Goal: Transaction & Acquisition: Purchase product/service

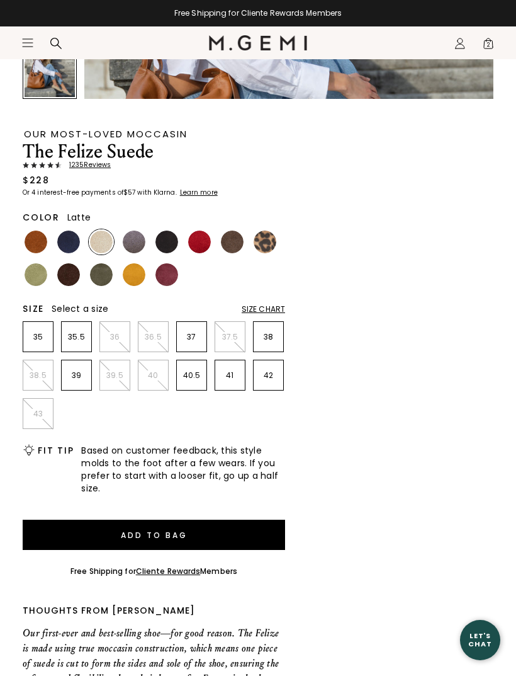
scroll to position [2356, 0]
click at [38, 235] on img at bounding box center [36, 241] width 23 height 23
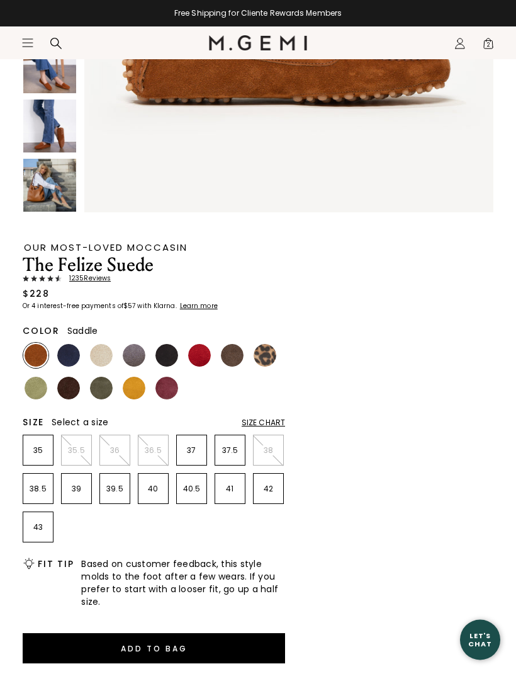
scroll to position [329, 0]
click at [235, 360] on img at bounding box center [232, 355] width 23 height 23
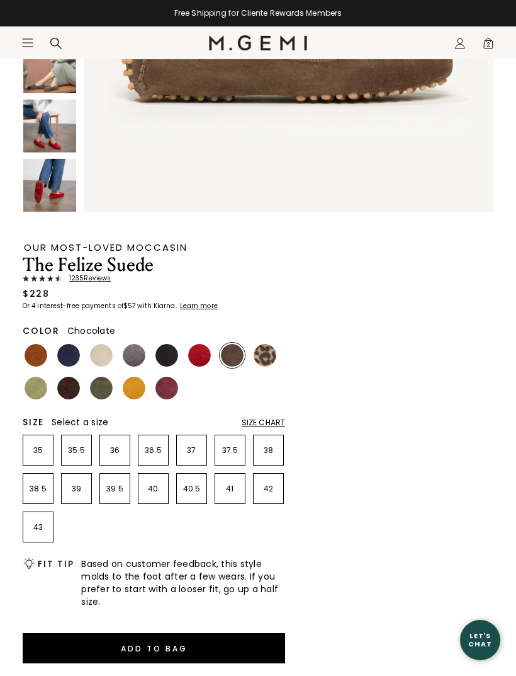
click at [69, 389] on img at bounding box center [68, 388] width 23 height 23
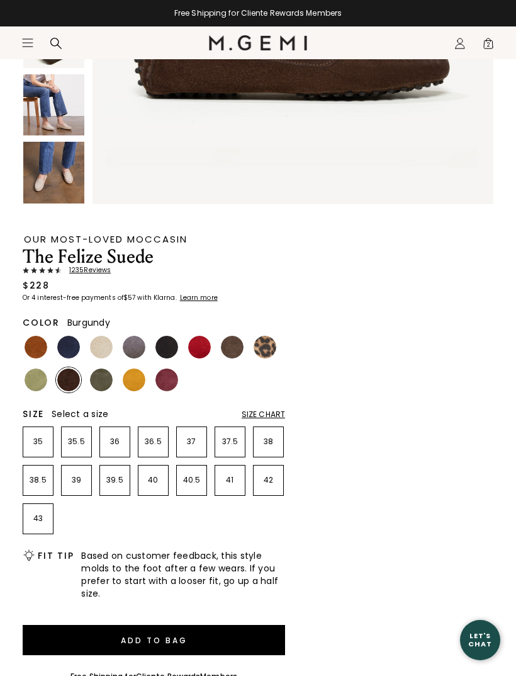
click at [171, 386] on img at bounding box center [167, 379] width 23 height 23
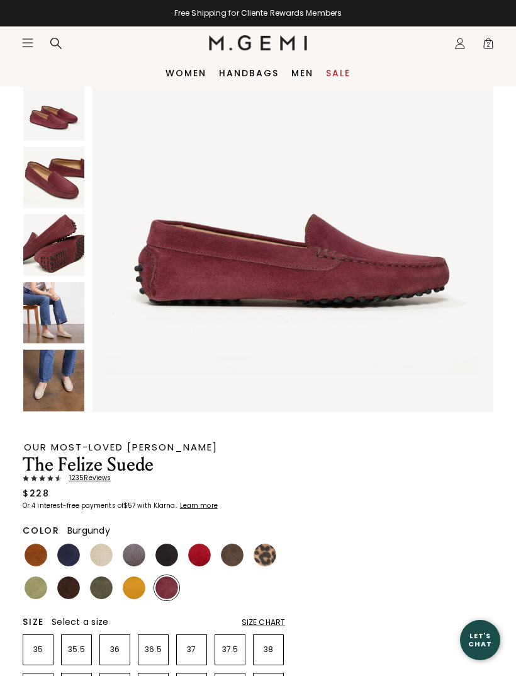
scroll to position [126, 0]
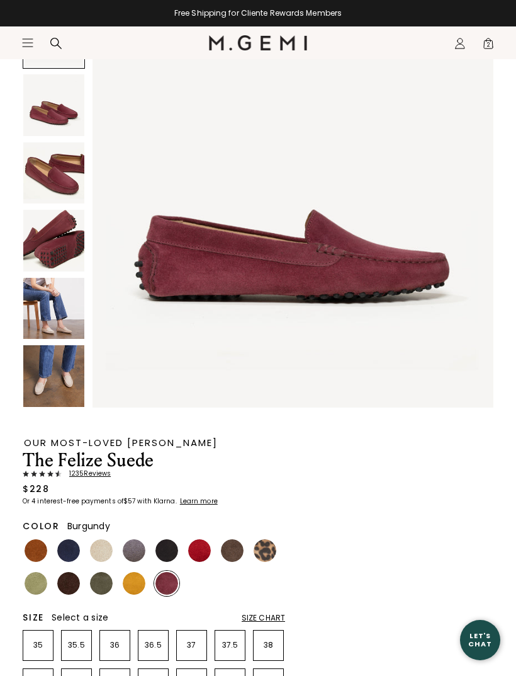
click at [65, 174] on img at bounding box center [53, 172] width 61 height 61
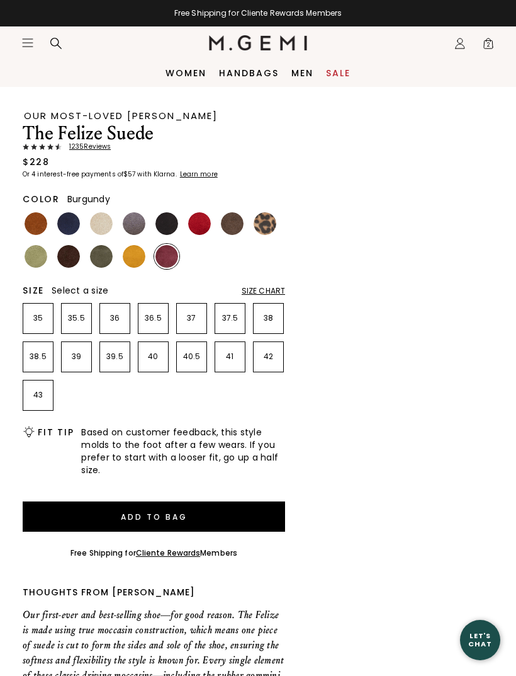
scroll to position [452, 0]
click at [273, 295] on div "Size Chart" at bounding box center [263, 292] width 43 height 10
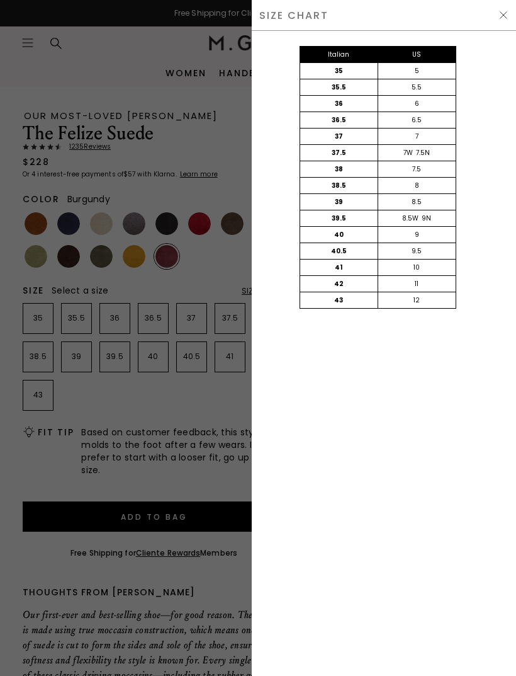
click at [502, 18] on img at bounding box center [504, 15] width 10 height 10
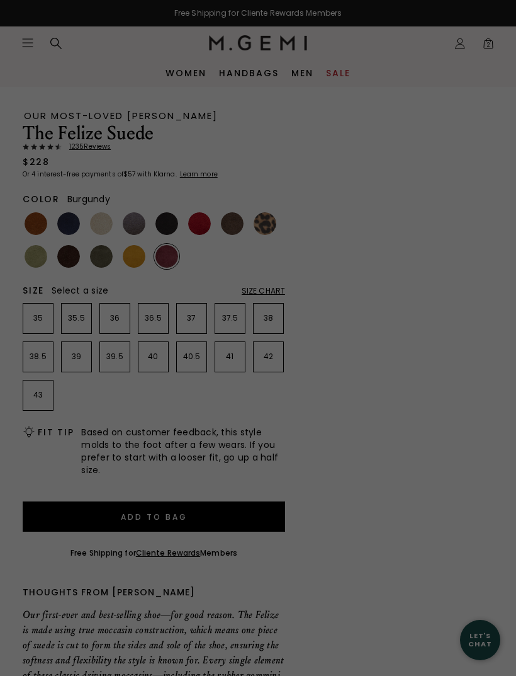
scroll to position [453, 0]
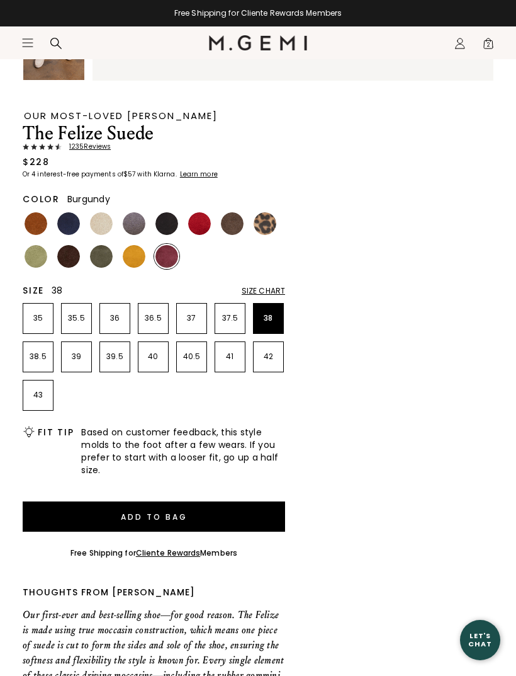
click at [270, 320] on p "38" at bounding box center [269, 318] width 30 height 10
click at [140, 218] on img at bounding box center [134, 223] width 23 height 23
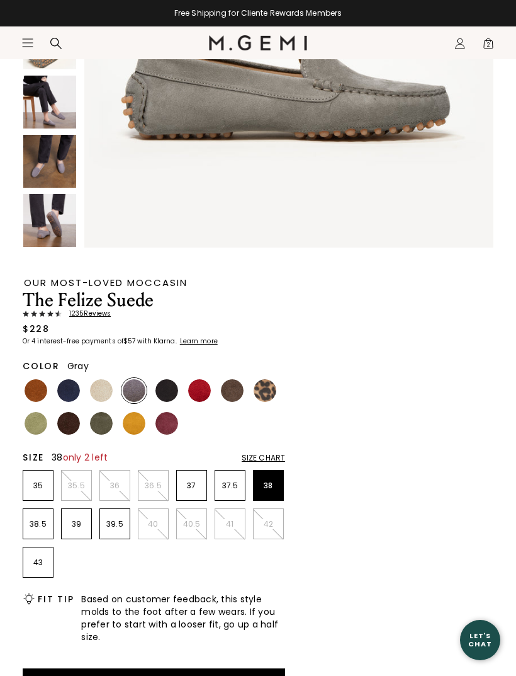
scroll to position [297, 0]
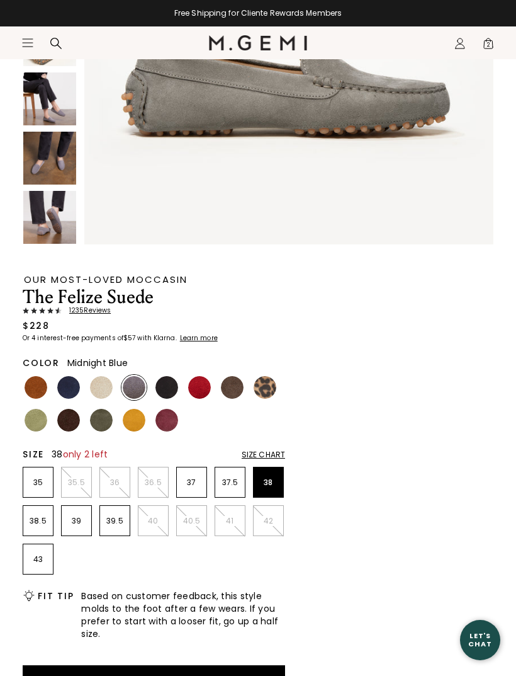
click at [65, 384] on img at bounding box center [68, 387] width 23 height 23
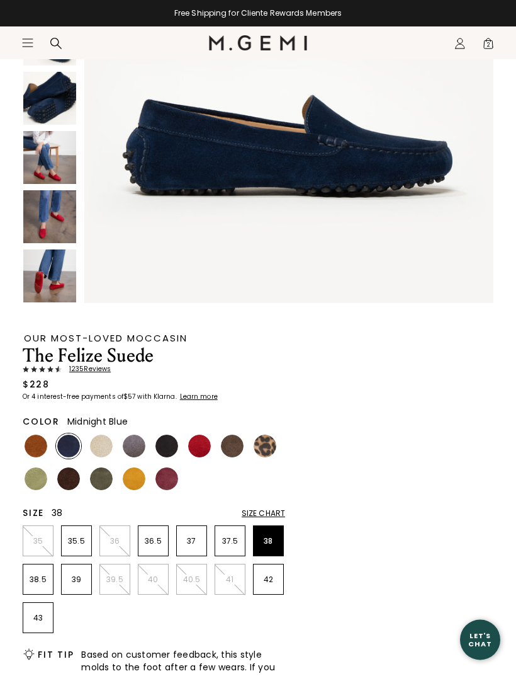
scroll to position [239, 0]
click at [167, 445] on img at bounding box center [167, 445] width 23 height 23
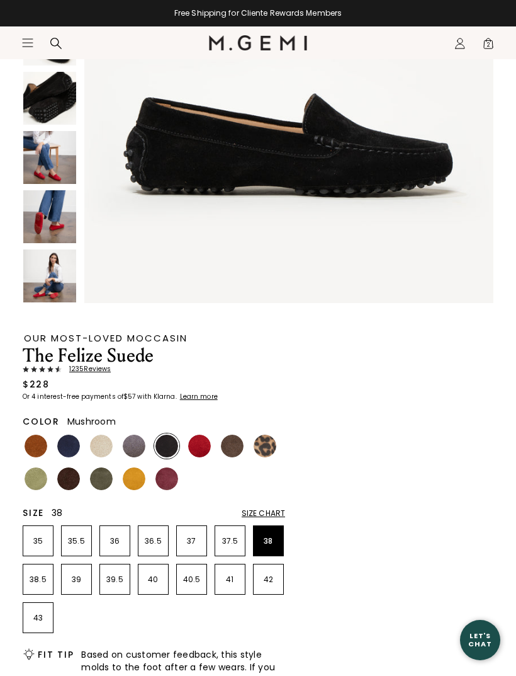
click at [236, 450] on img at bounding box center [232, 445] width 23 height 23
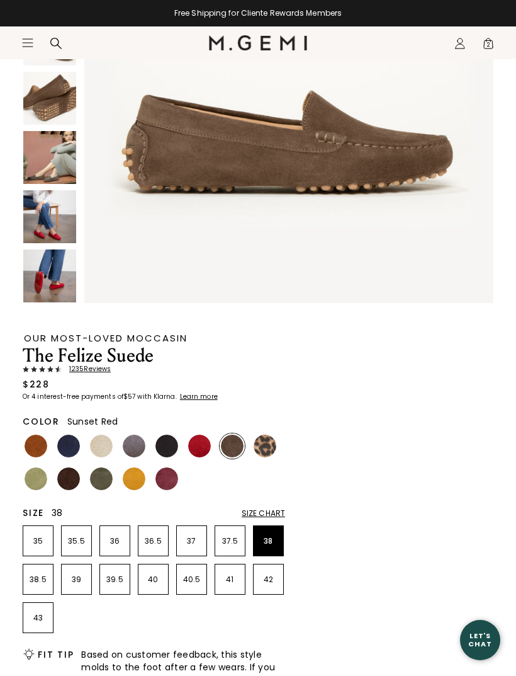
click at [205, 441] on img at bounding box center [199, 445] width 23 height 23
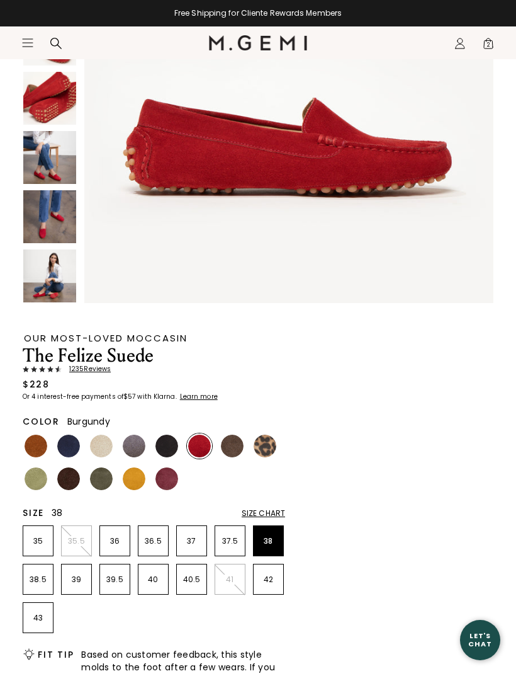
click at [166, 482] on img at bounding box center [167, 478] width 23 height 23
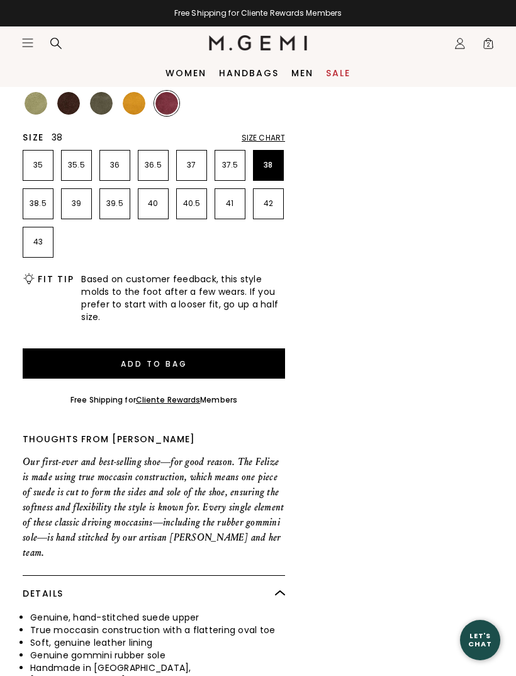
scroll to position [605, 0]
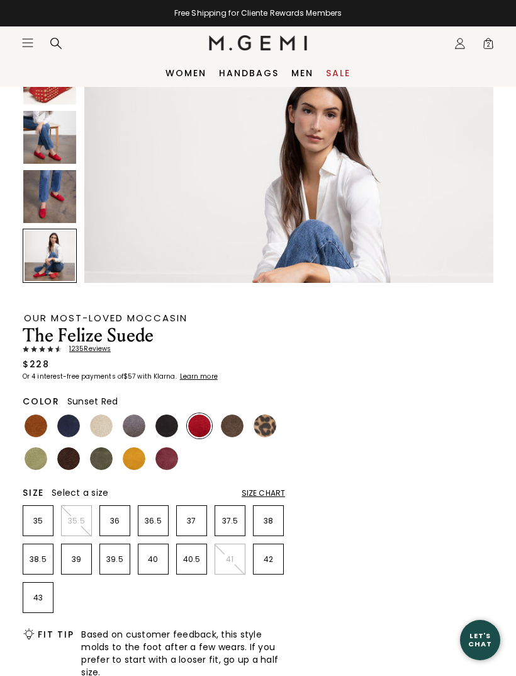
scroll to position [258, 0]
click at [273, 498] on div "Size Chart" at bounding box center [263, 494] width 43 height 10
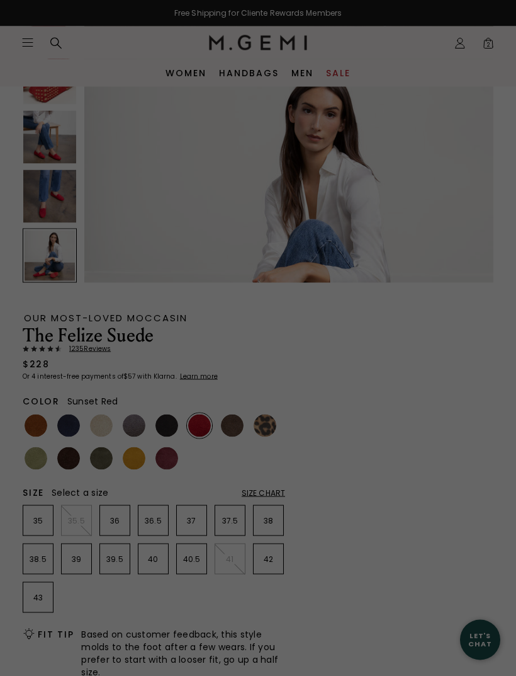
scroll to position [0, 0]
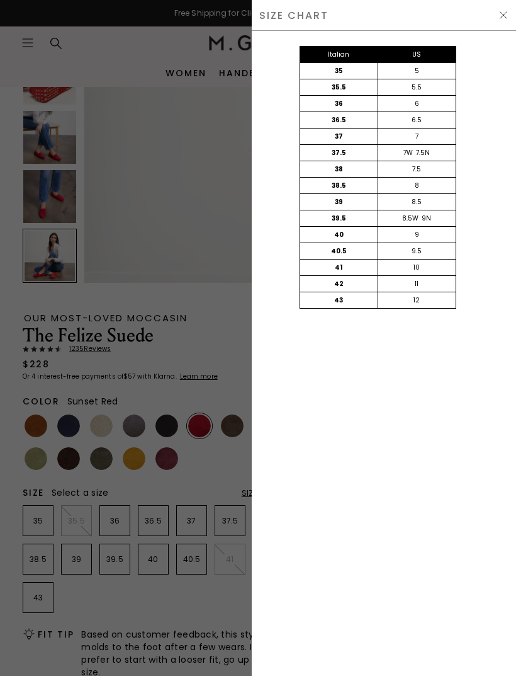
click at [502, 15] on img at bounding box center [504, 15] width 10 height 10
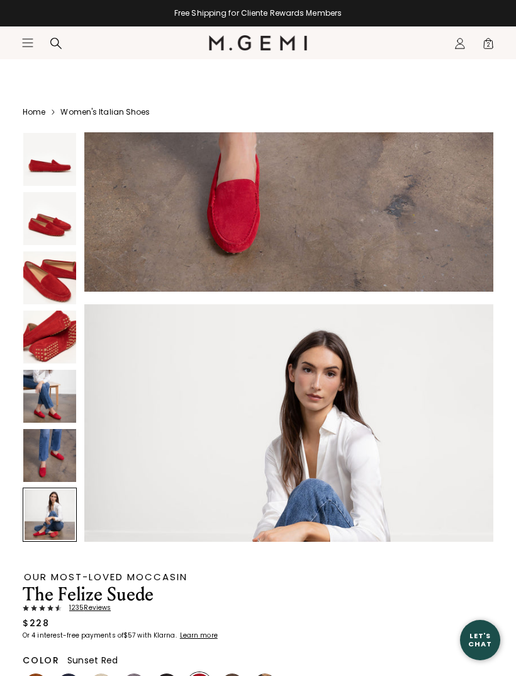
scroll to position [259, 0]
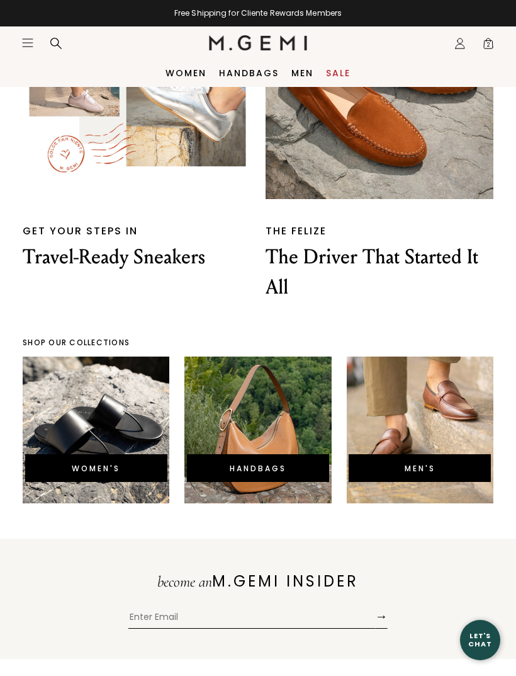
scroll to position [2580, 0]
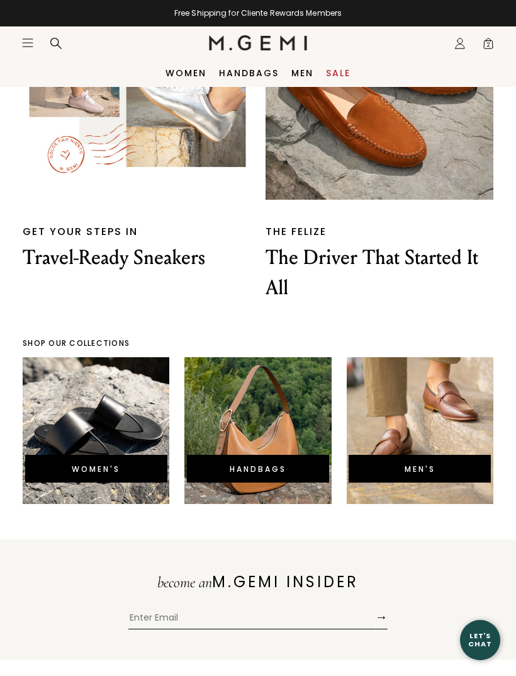
click at [375, 243] on p "The Driver That Started It All" at bounding box center [380, 272] width 228 height 60
click at [433, 147] on img at bounding box center [380, 86] width 228 height 228
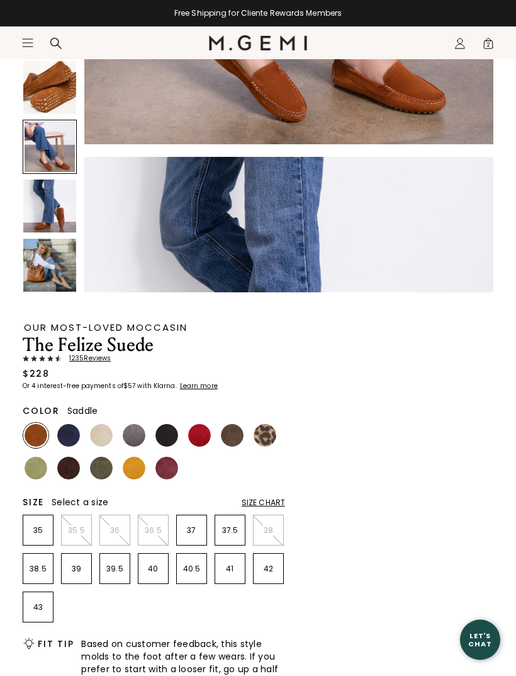
scroll to position [315, 0]
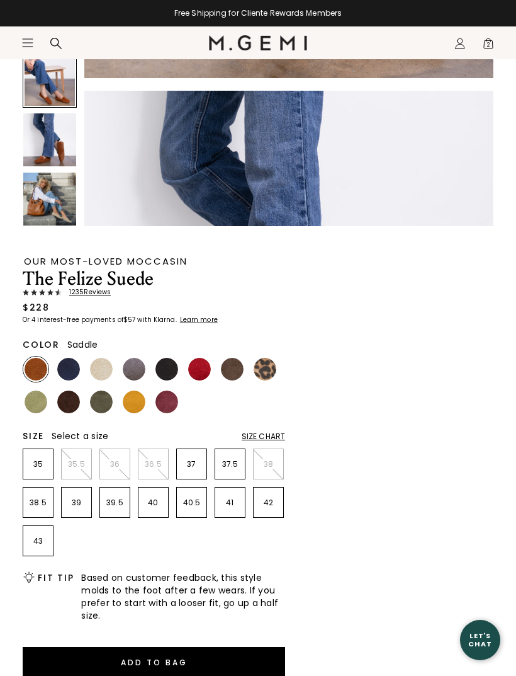
click at [269, 441] on div "Size Chart" at bounding box center [263, 436] width 43 height 10
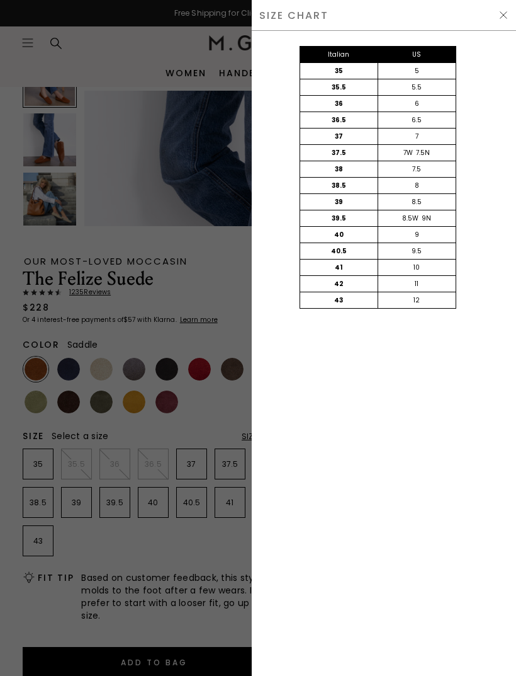
scroll to position [0, 0]
click at [507, 14] on img at bounding box center [504, 15] width 10 height 10
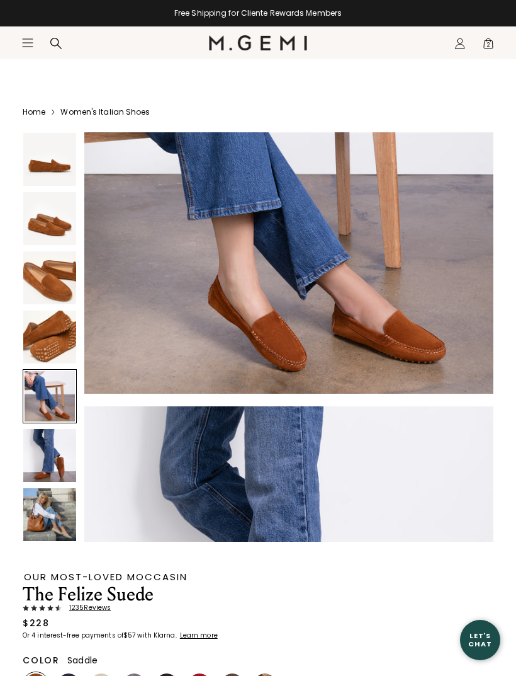
scroll to position [315, 0]
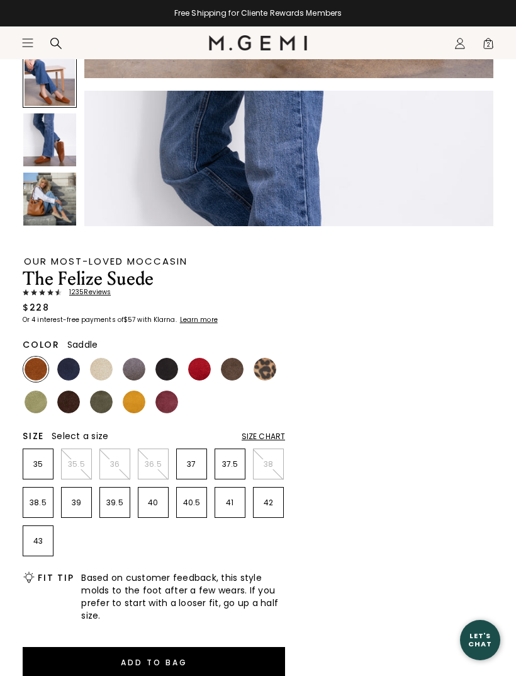
click at [77, 406] on img at bounding box center [68, 401] width 23 height 23
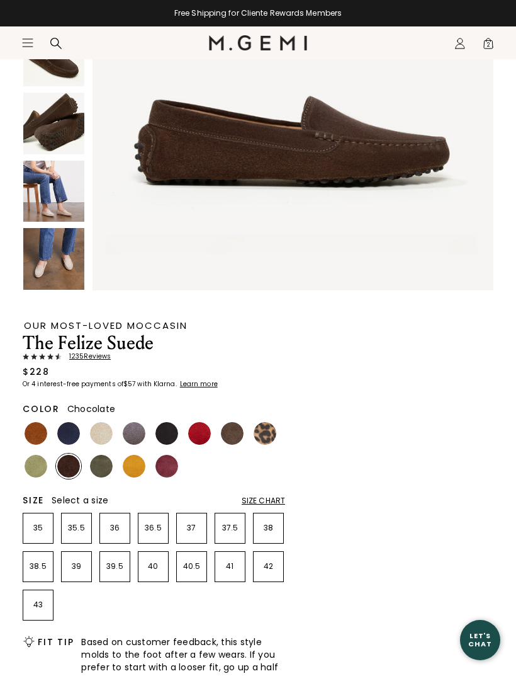
scroll to position [273, 0]
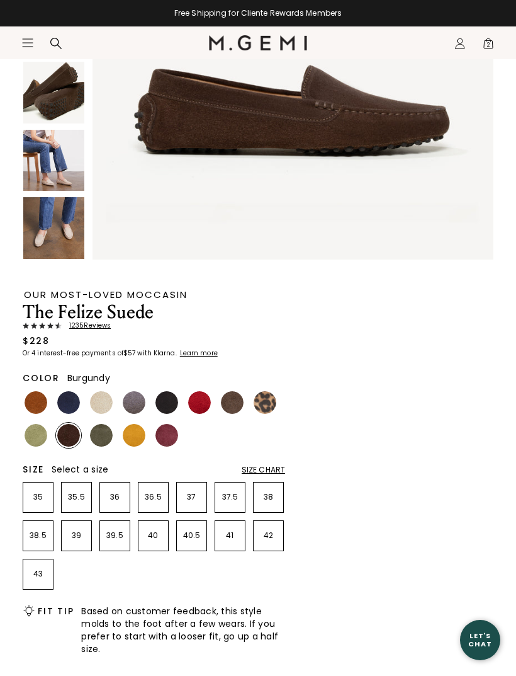
click at [173, 436] on img at bounding box center [167, 435] width 23 height 23
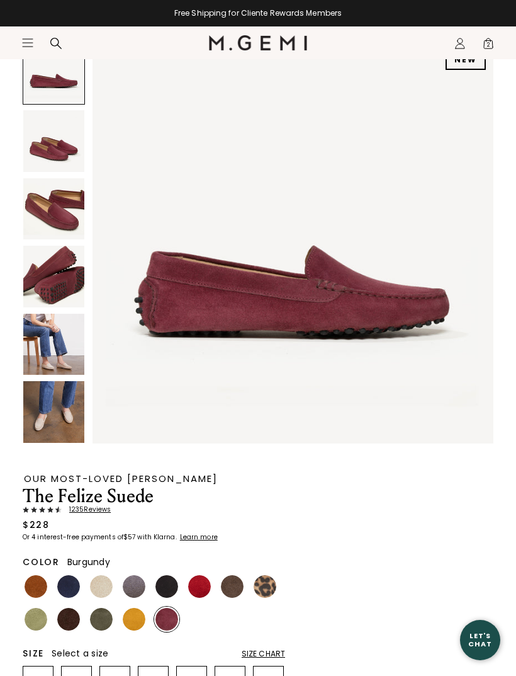
scroll to position [90, 0]
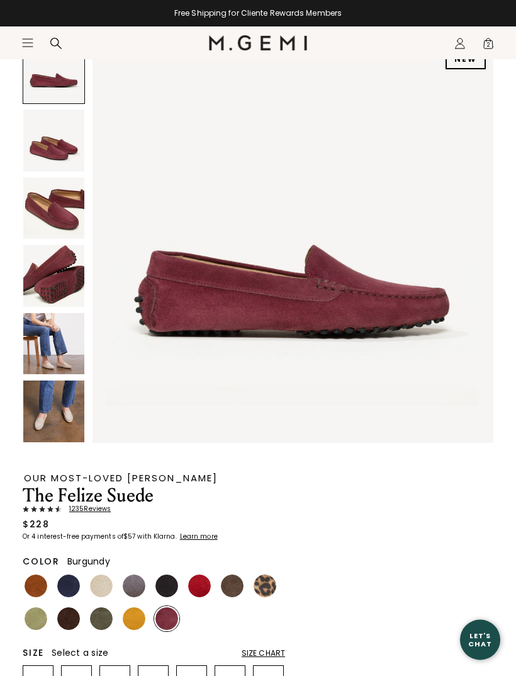
click at [62, 154] on img at bounding box center [53, 140] width 61 height 61
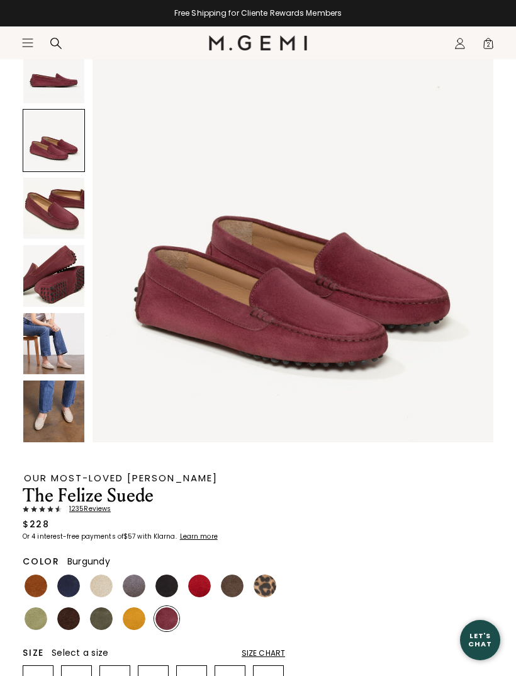
click at [53, 271] on img at bounding box center [53, 275] width 61 height 61
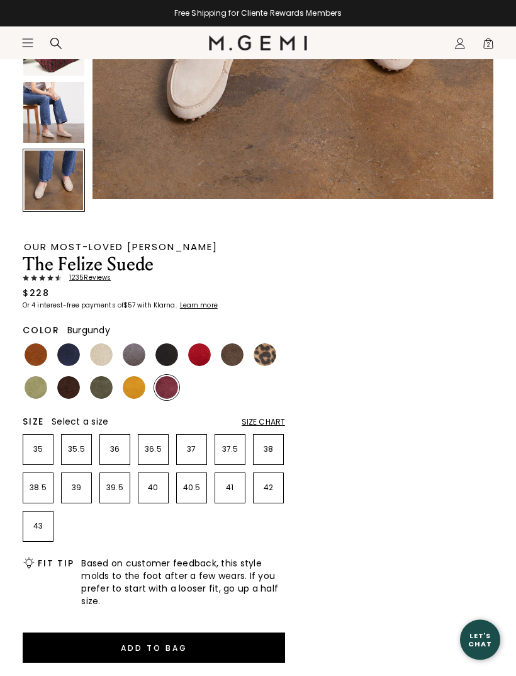
scroll to position [322, 0]
click at [274, 450] on p "38" at bounding box center [269, 449] width 30 height 10
click at [205, 645] on button "Add to Bag" at bounding box center [154, 647] width 263 height 30
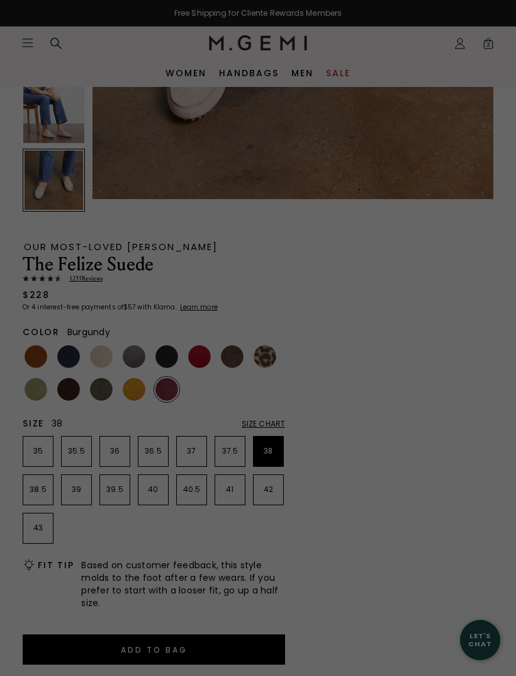
scroll to position [0, 0]
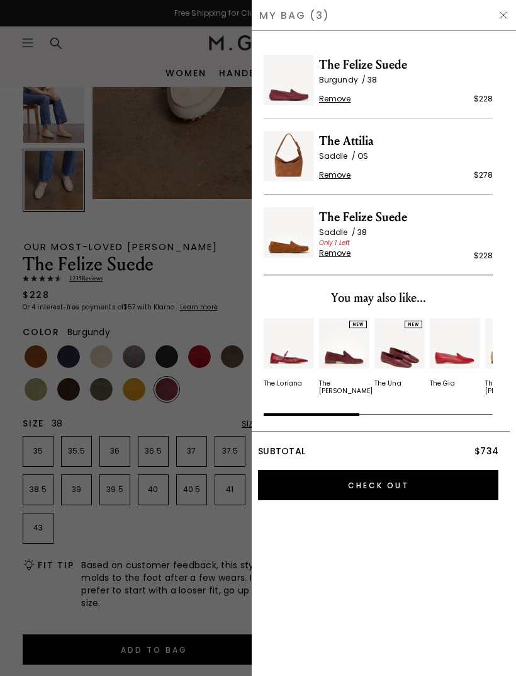
click at [508, 16] on img at bounding box center [504, 15] width 10 height 10
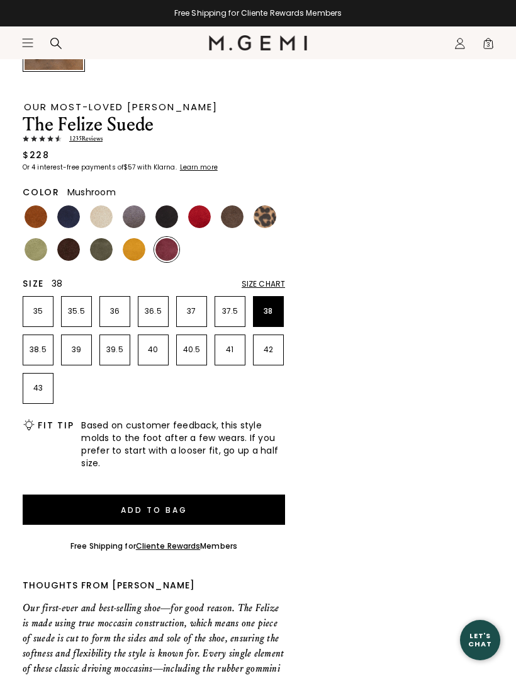
click at [236, 217] on img at bounding box center [232, 216] width 23 height 23
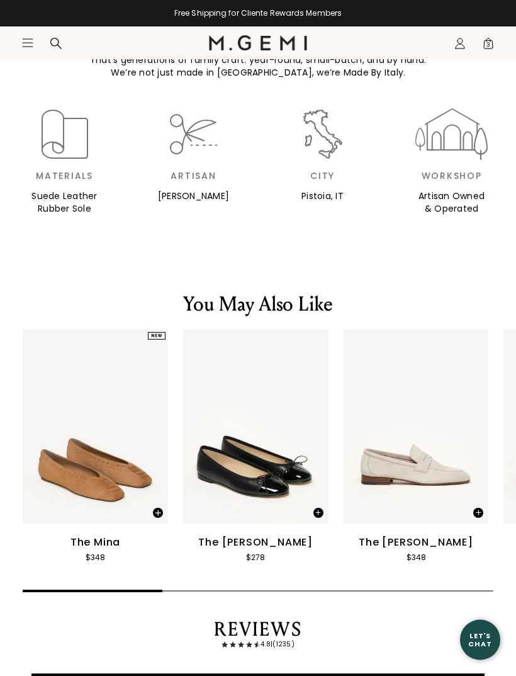
scroll to position [1768, 0]
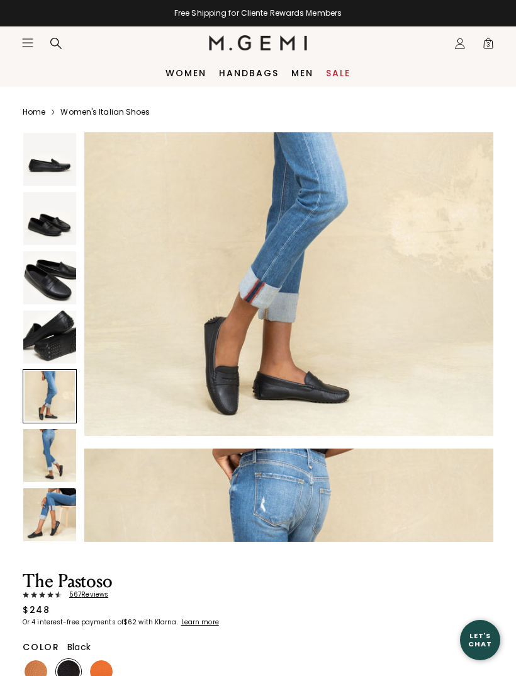
scroll to position [1791, 0]
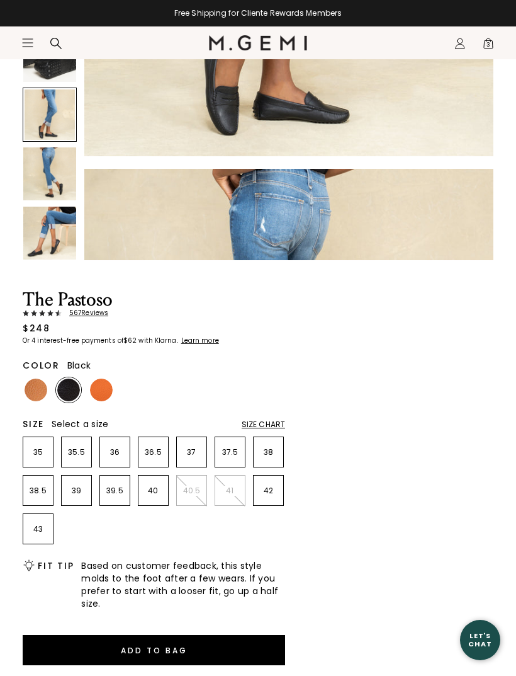
click at [39, 380] on img at bounding box center [36, 389] width 23 height 23
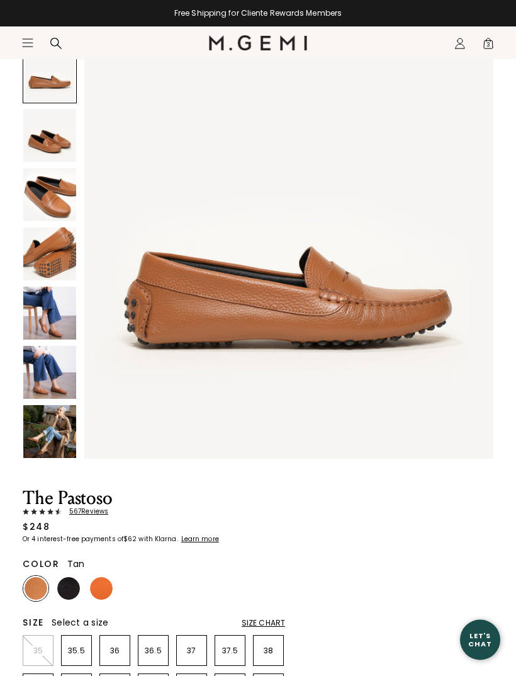
scroll to position [81, 0]
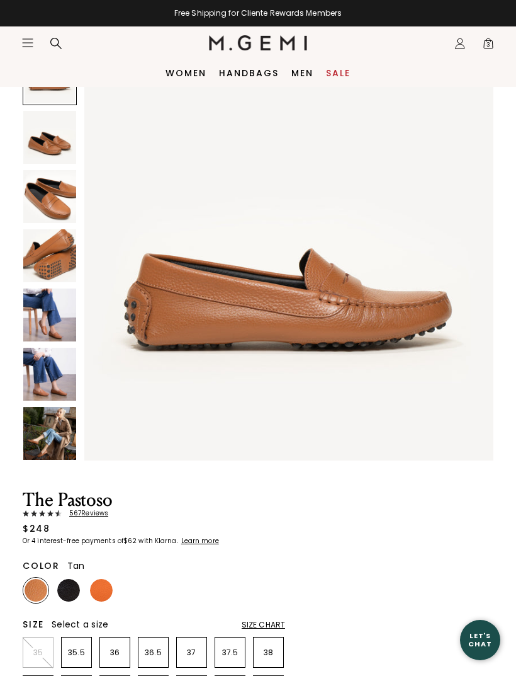
click at [54, 159] on img at bounding box center [49, 137] width 53 height 53
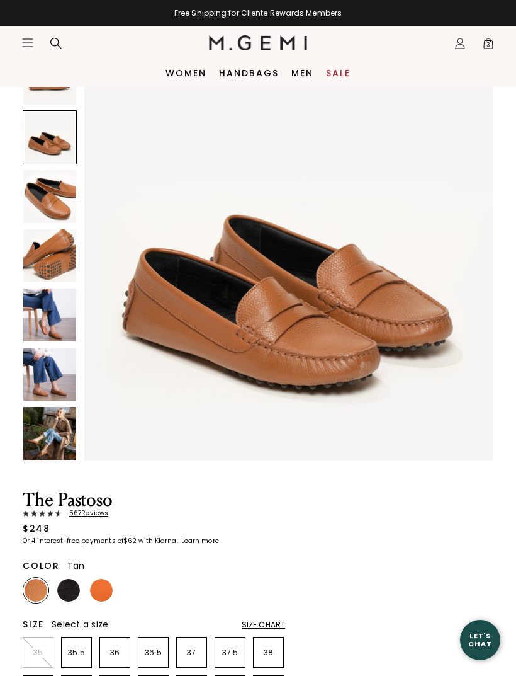
click at [47, 254] on img at bounding box center [49, 255] width 53 height 53
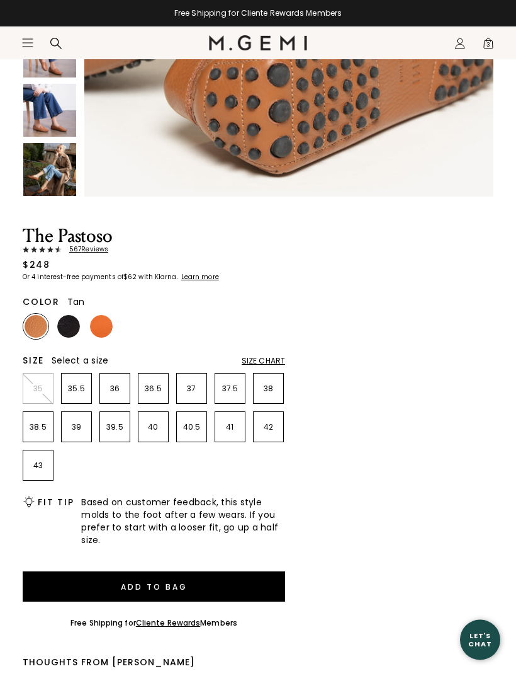
scroll to position [345, 0]
click at [272, 390] on p "38" at bounding box center [269, 388] width 30 height 10
click at [99, 329] on img at bounding box center [101, 326] width 23 height 23
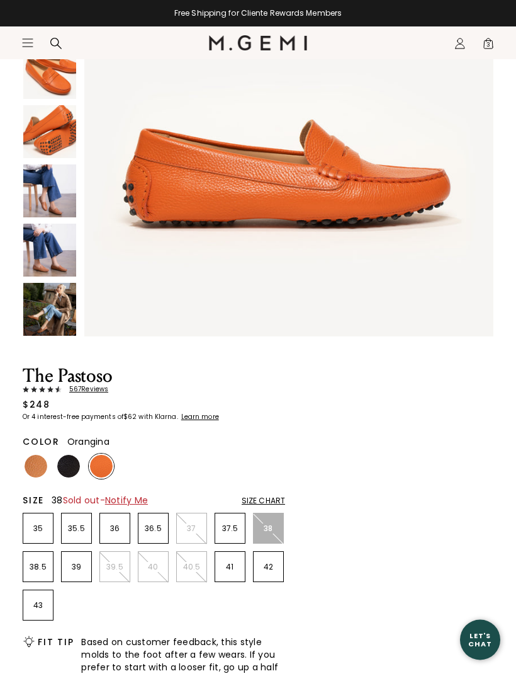
scroll to position [205, 0]
click at [35, 466] on img at bounding box center [36, 466] width 23 height 23
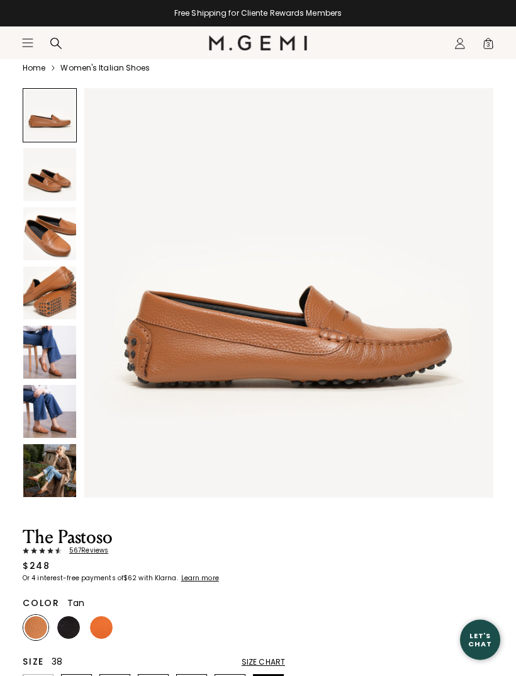
scroll to position [47, 0]
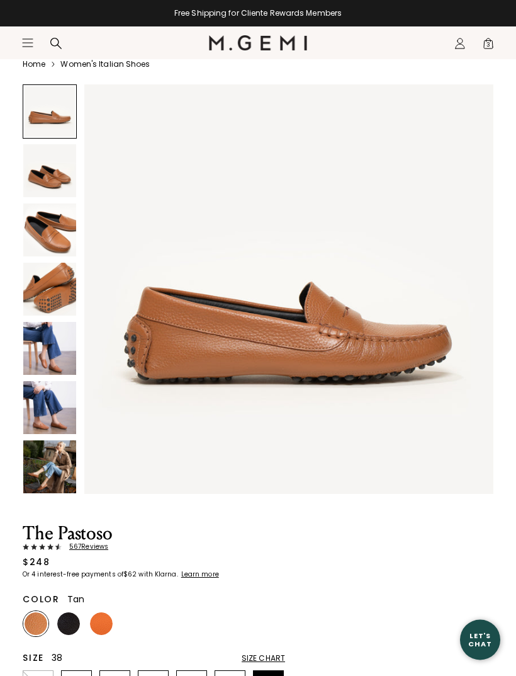
click at [57, 236] on img at bounding box center [49, 230] width 53 height 53
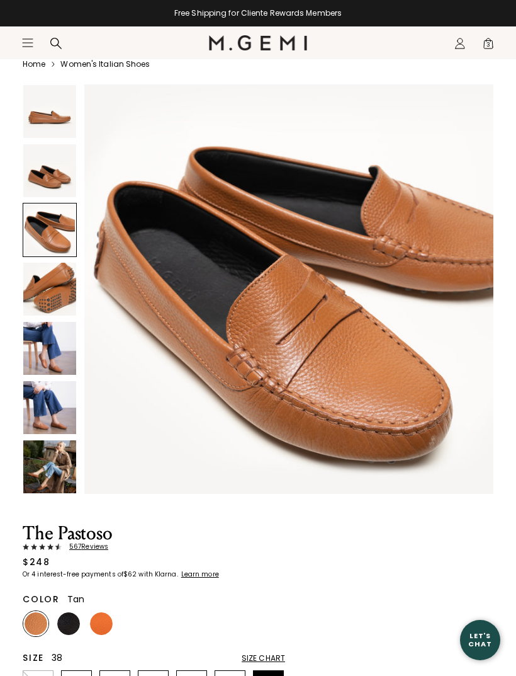
click at [57, 287] on img at bounding box center [49, 289] width 53 height 53
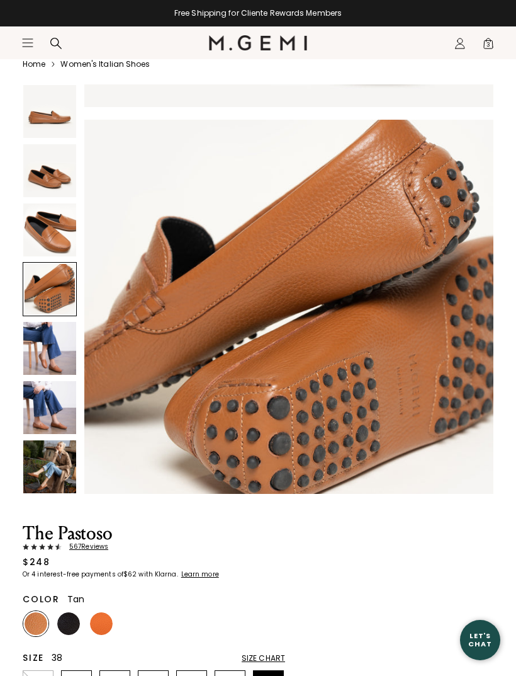
scroll to position [1266, 0]
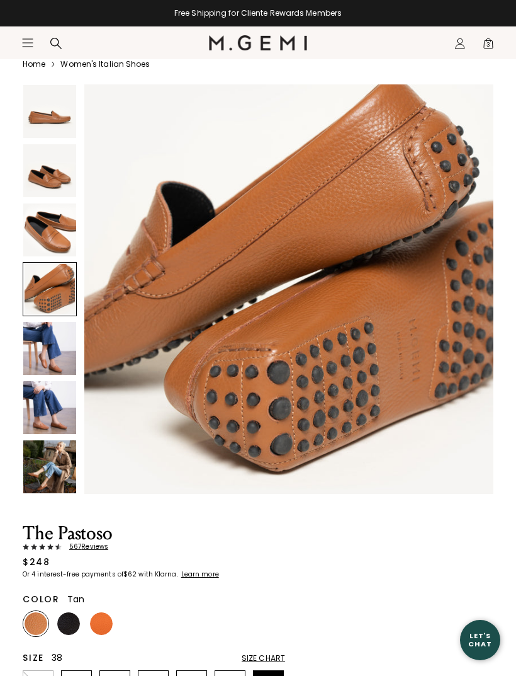
click at [46, 119] on img at bounding box center [49, 111] width 53 height 53
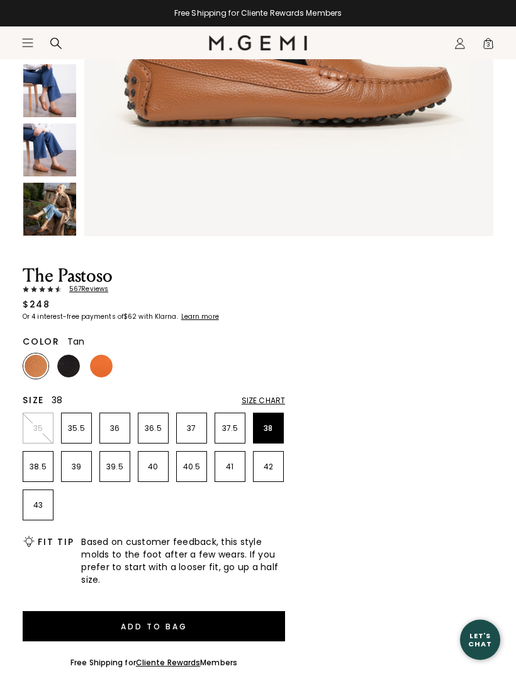
scroll to position [531, 0]
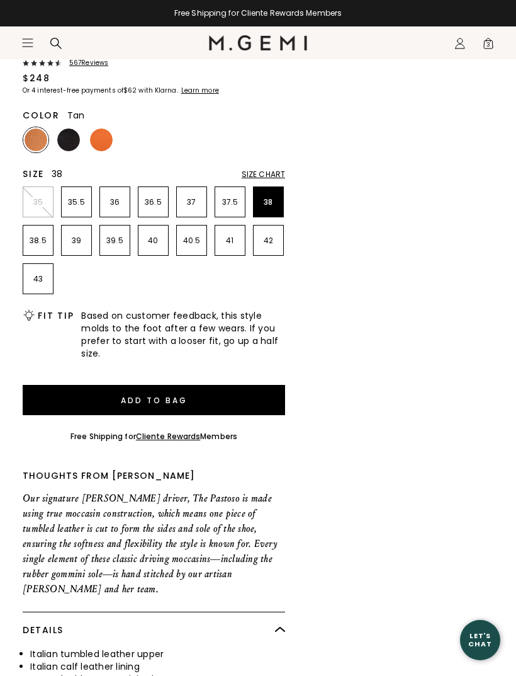
click at [163, 396] on button "Add to Bag" at bounding box center [154, 400] width 263 height 30
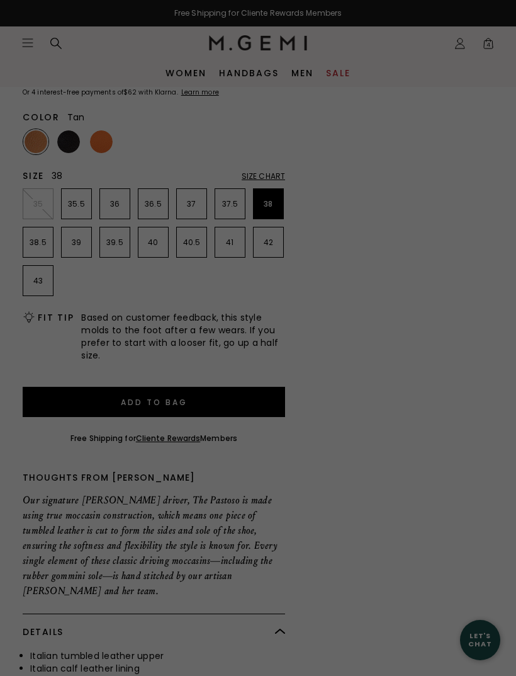
scroll to position [0, 0]
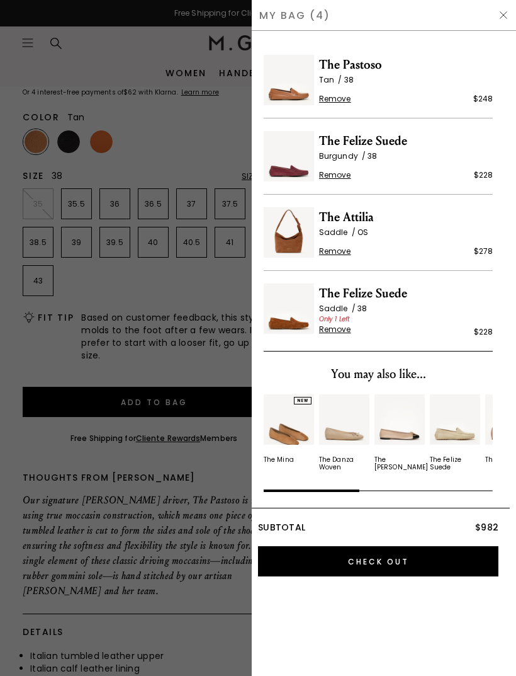
click at [335, 178] on span "Remove" at bounding box center [335, 175] width 32 height 10
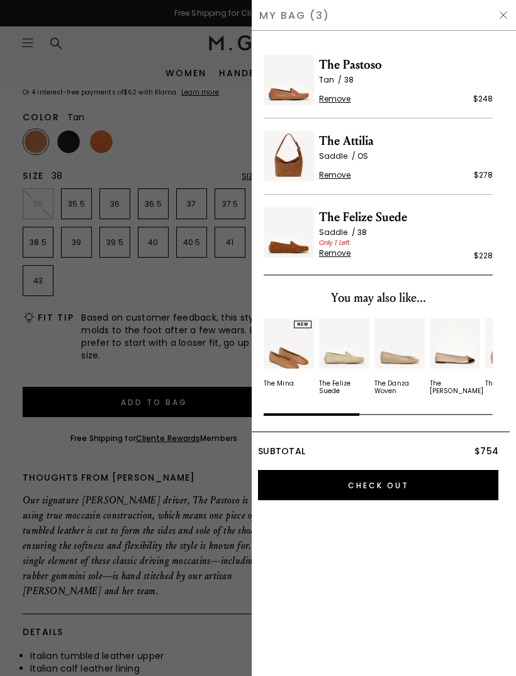
click at [494, 21] on div "My Bag (3)" at bounding box center [384, 15] width 264 height 31
click at [504, 18] on img at bounding box center [504, 15] width 10 height 10
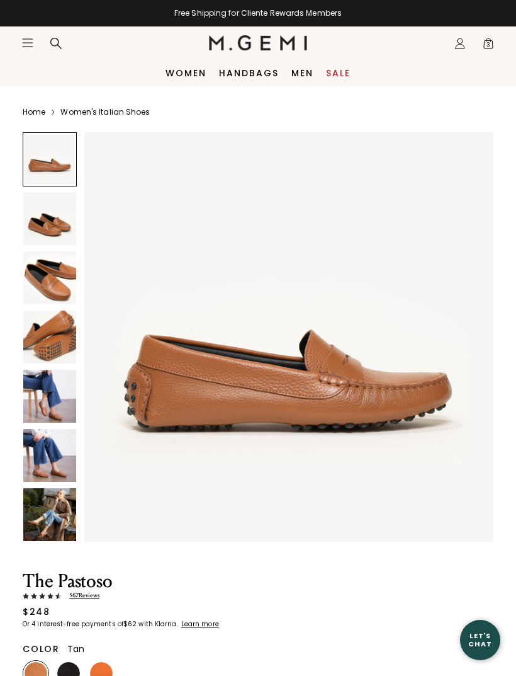
click at [250, 75] on link "Handbags" at bounding box center [249, 73] width 60 height 10
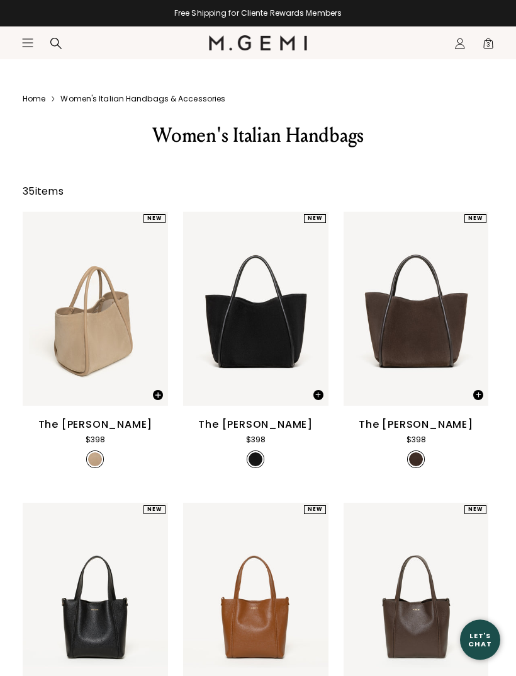
scroll to position [4, 0]
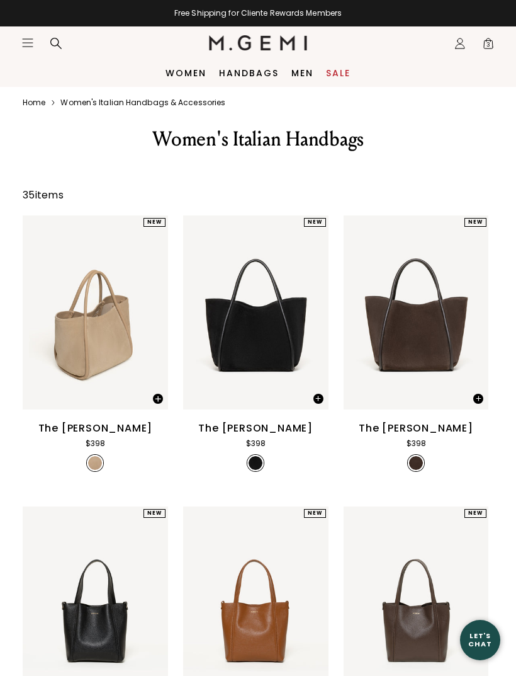
click at [423, 436] on div "The [PERSON_NAME]" at bounding box center [416, 428] width 115 height 15
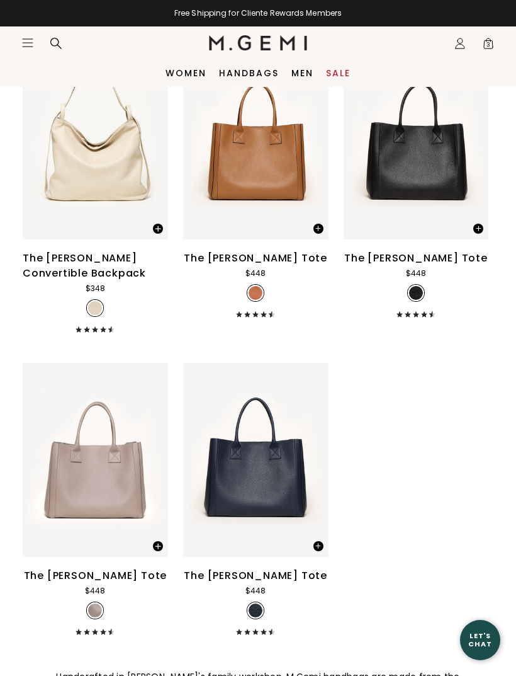
scroll to position [3291, 0]
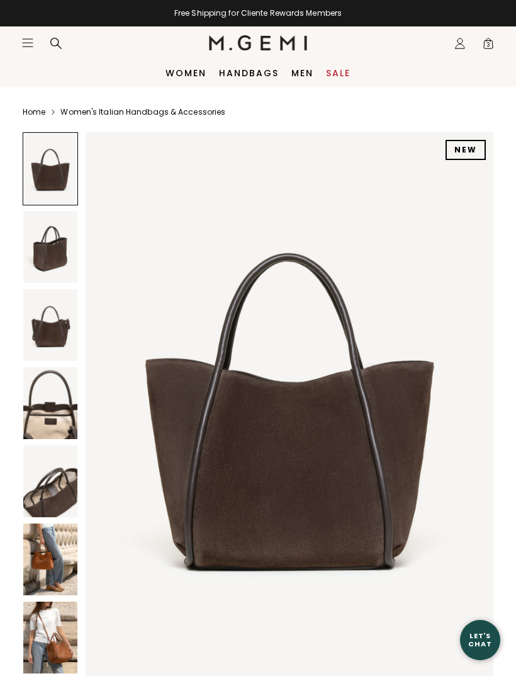
click at [51, 257] on img at bounding box center [50, 247] width 54 height 72
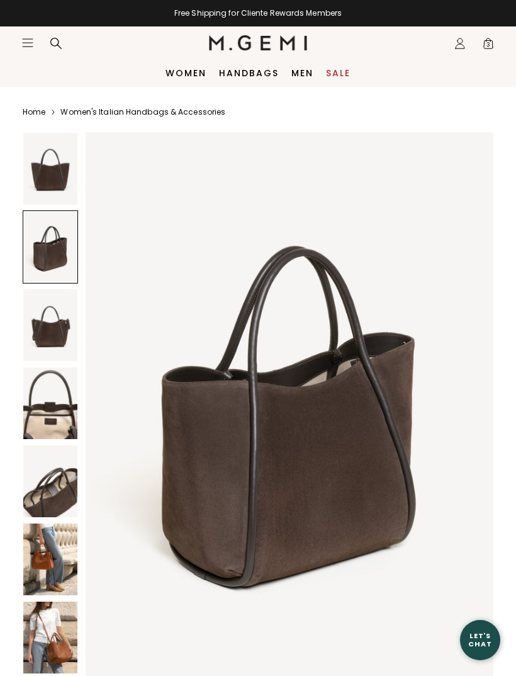
click at [45, 343] on img at bounding box center [50, 325] width 54 height 72
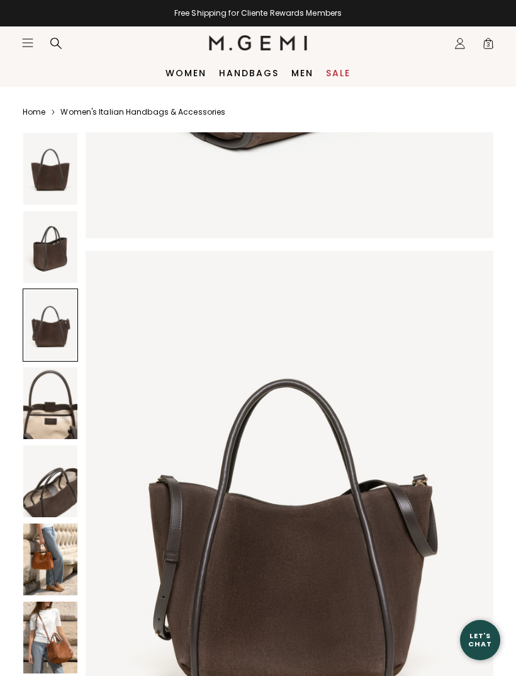
scroll to position [1114, 0]
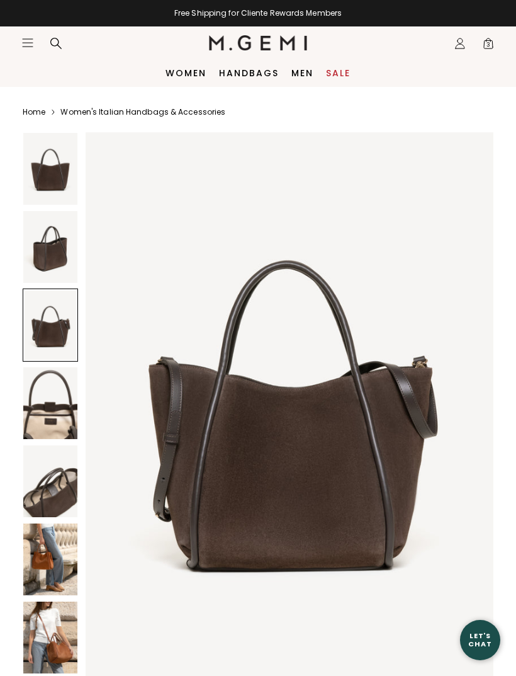
click at [52, 421] on img at bounding box center [50, 403] width 54 height 72
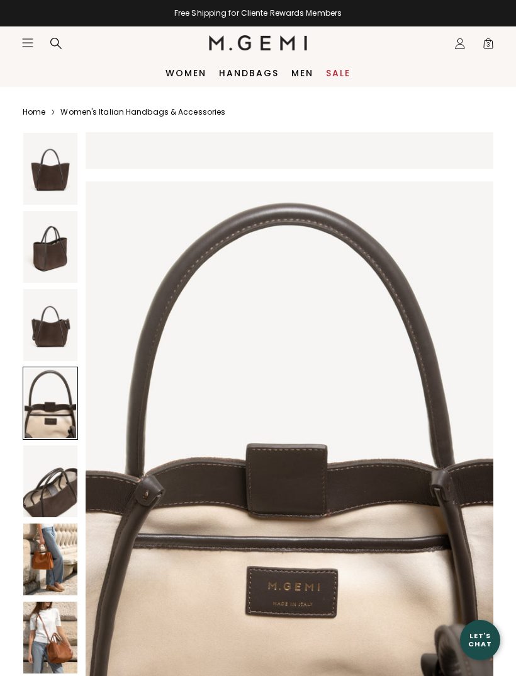
scroll to position [1671, 0]
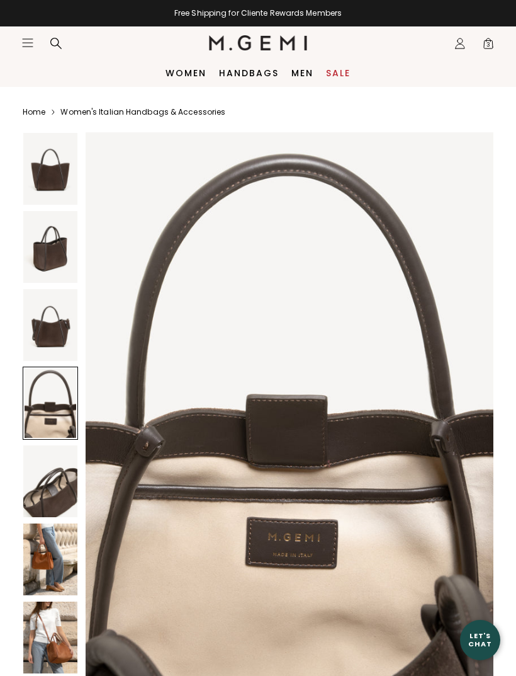
click at [64, 485] on img at bounding box center [50, 481] width 54 height 72
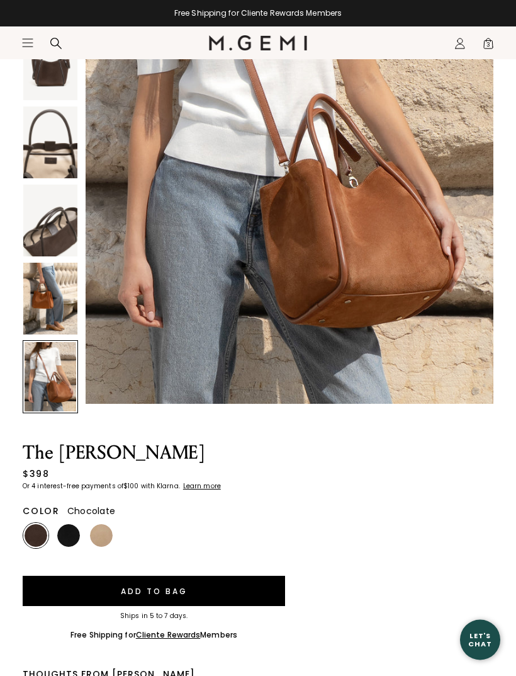
scroll to position [0, 0]
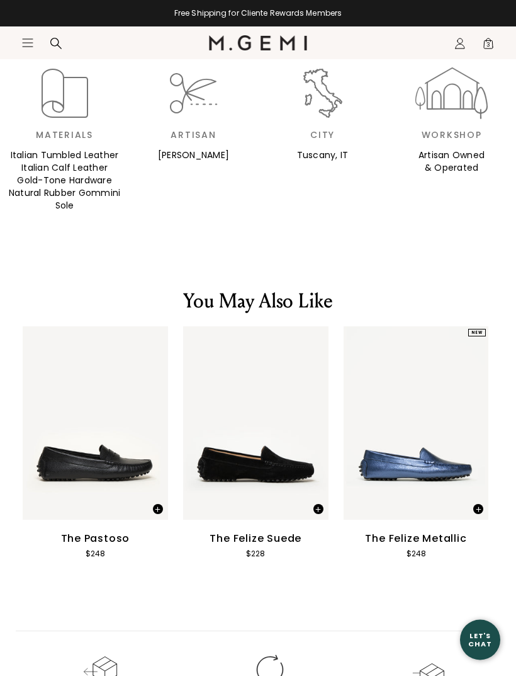
scroll to position [1764, 0]
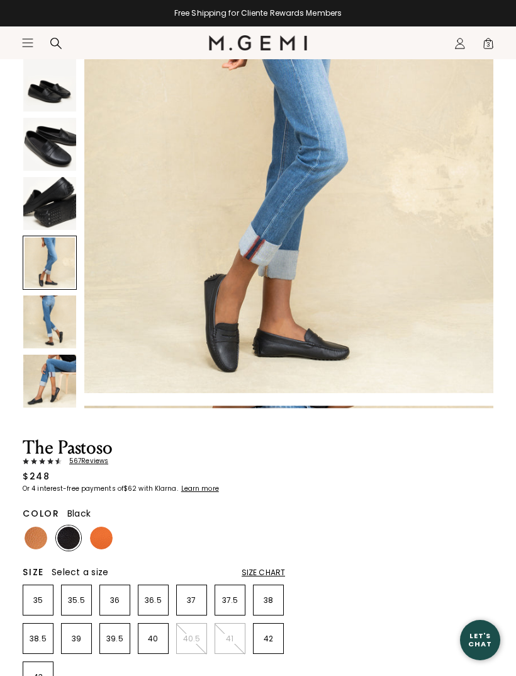
scroll to position [1705, 0]
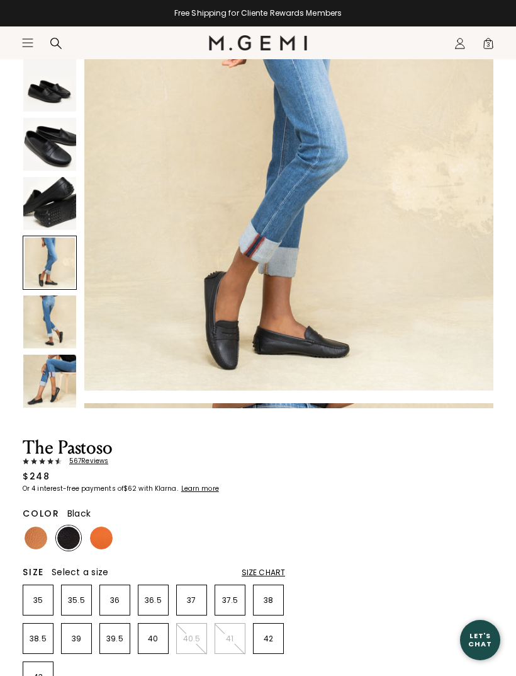
click at [41, 535] on img at bounding box center [36, 537] width 23 height 23
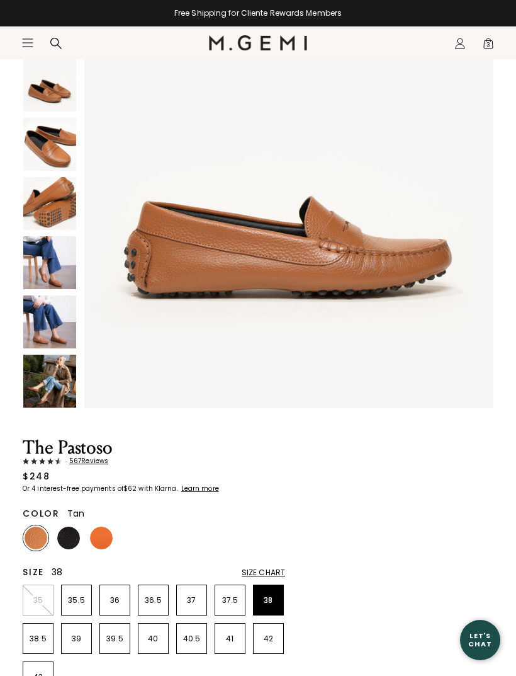
click at [266, 596] on p "38" at bounding box center [269, 600] width 30 height 10
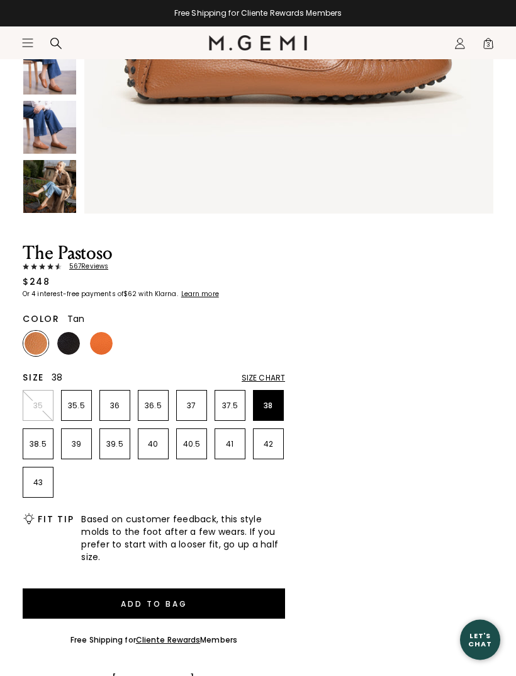
scroll to position [328, 0]
click at [202, 598] on button "Add to Bag" at bounding box center [154, 603] width 263 height 30
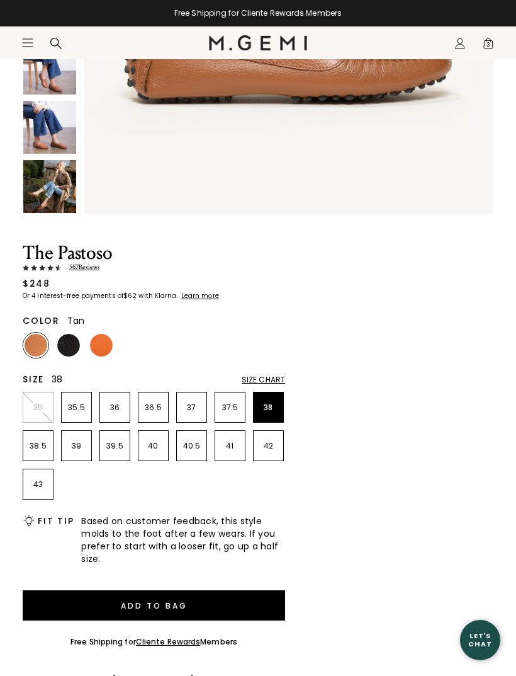
scroll to position [0, 0]
